Goal: Find specific page/section: Find specific page/section

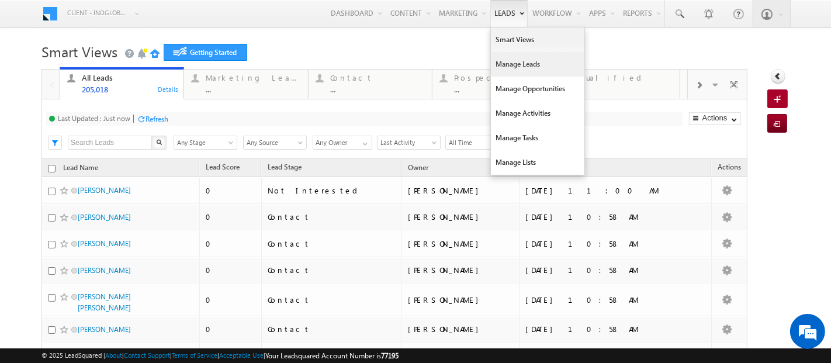
click at [502, 70] on link "Manage Leads" at bounding box center [538, 64] width 94 height 25
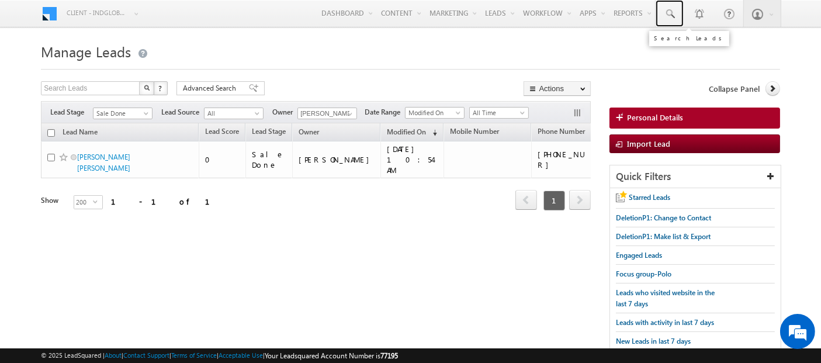
click at [680, 12] on link at bounding box center [670, 13] width 28 height 27
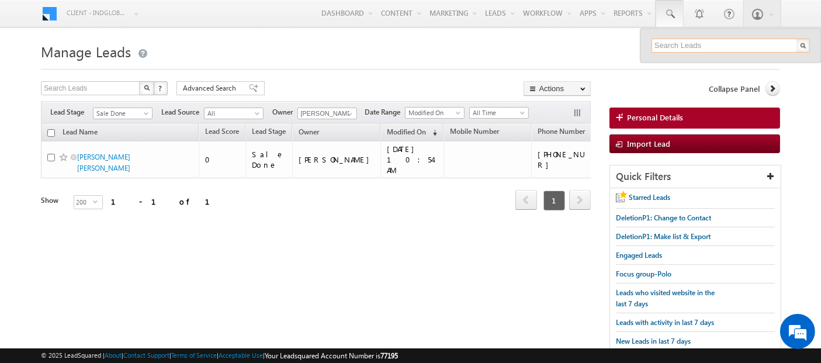
paste input "524933454"
type input "524933454"
click at [129, 108] on span "Sale Done" at bounding box center [122, 113] width 56 height 11
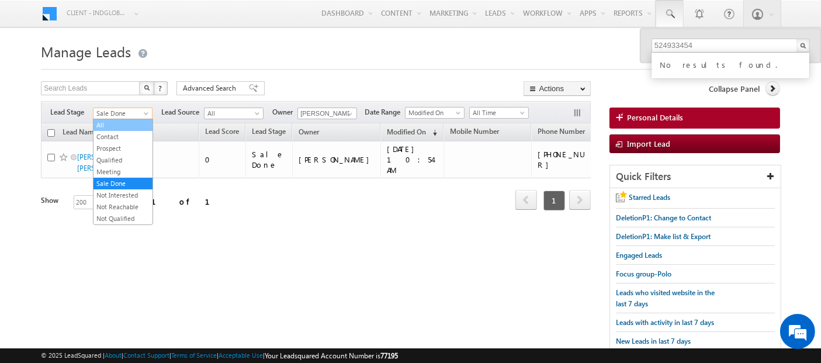
click at [127, 122] on link "All" at bounding box center [123, 125] width 59 height 11
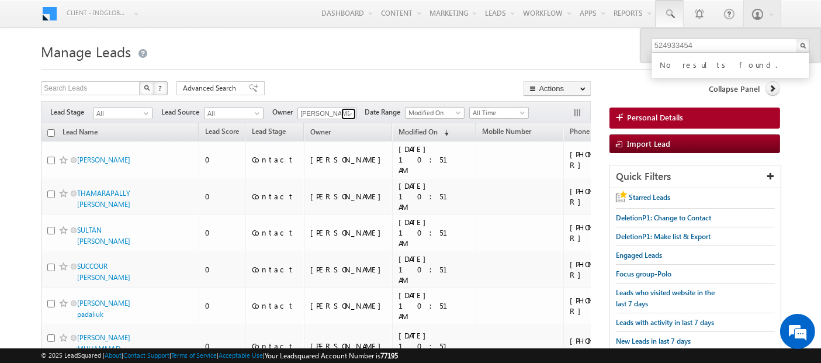
click at [352, 111] on span at bounding box center [349, 113] width 9 height 9
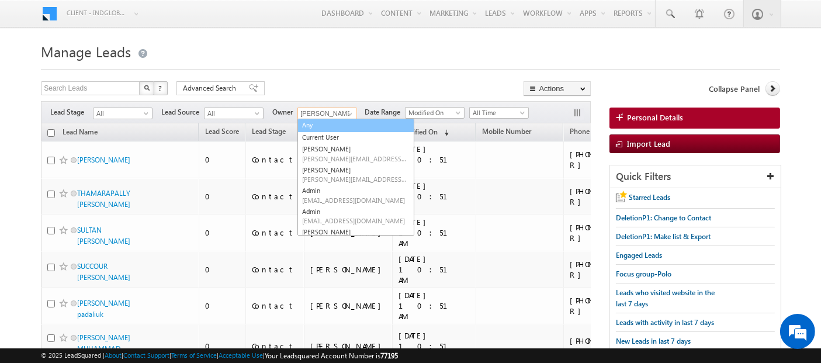
click at [319, 126] on link "Any" at bounding box center [355, 125] width 117 height 13
type input "Any"
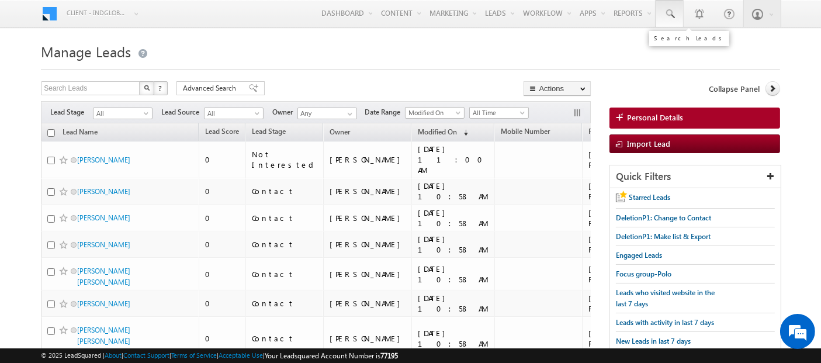
click at [674, 11] on span at bounding box center [670, 14] width 12 height 12
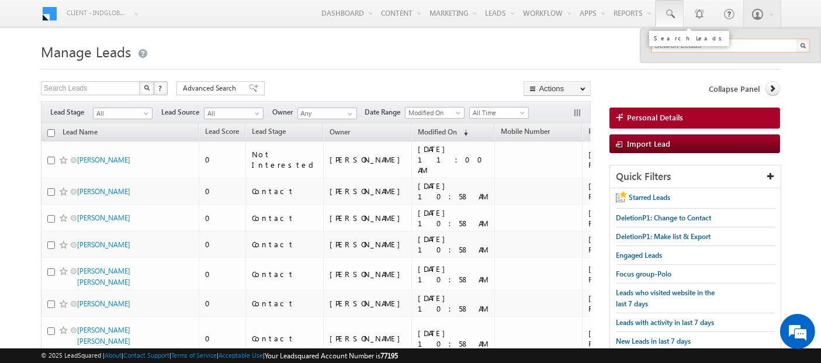
paste input "524933454"
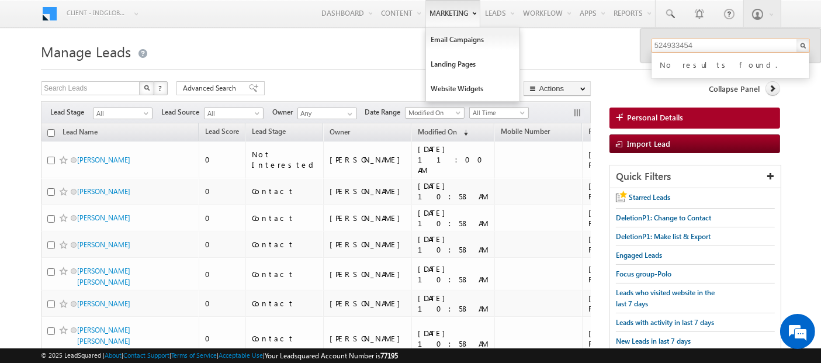
type input "524933454"
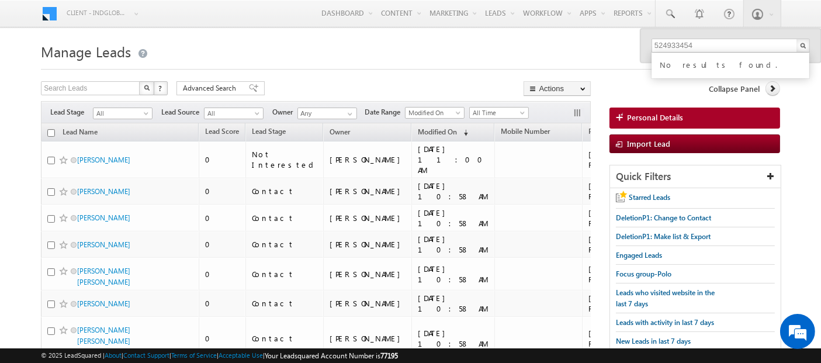
click at [338, 53] on h1 "Manage Leads" at bounding box center [410, 50] width 739 height 23
